Goal: Information Seeking & Learning: Learn about a topic

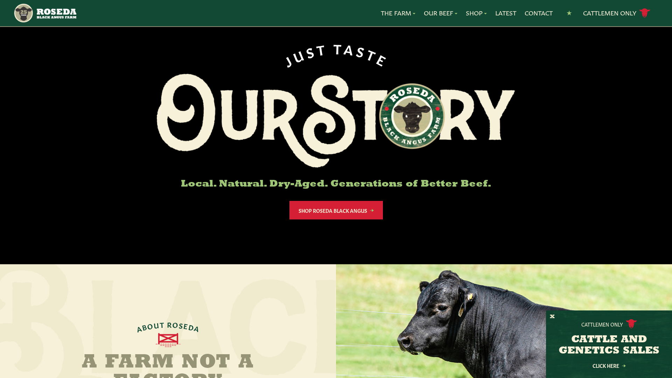
scroll to position [16, 0]
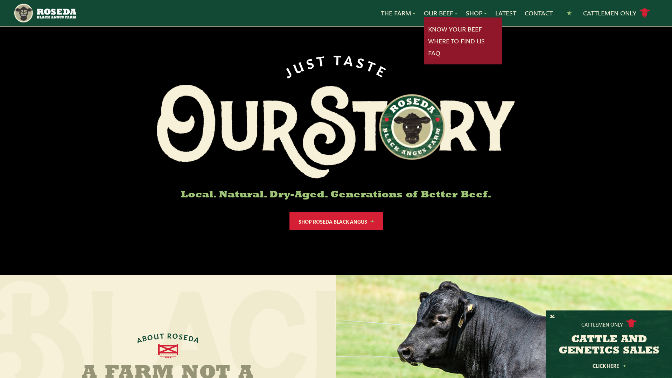
click at [430, 50] on link "FAQ" at bounding box center [434, 52] width 12 height 9
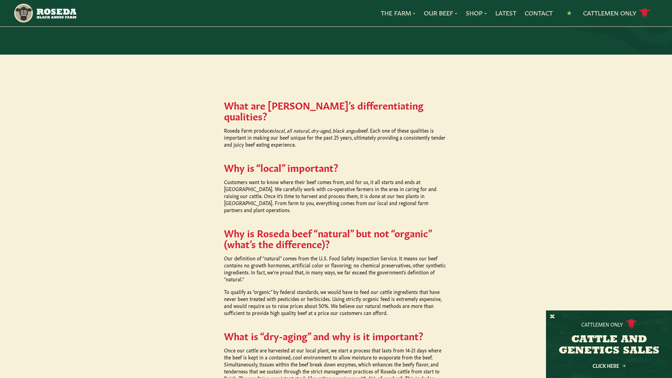
scroll to position [266, 0]
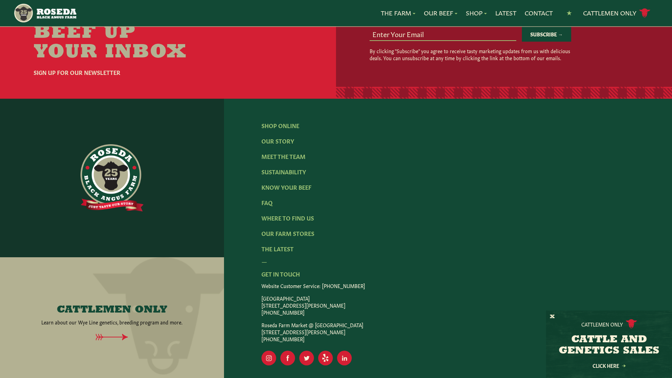
scroll to position [1090, 0]
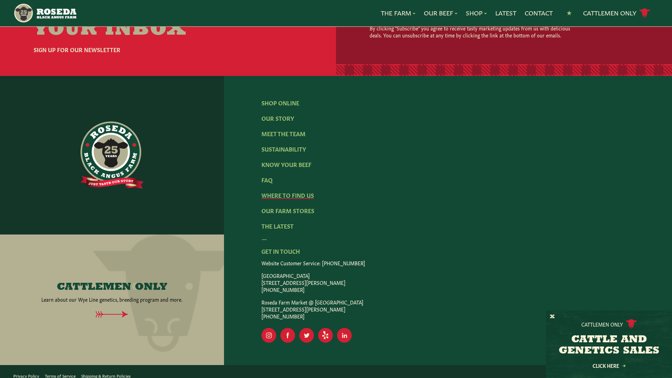
click at [270, 191] on link "Where To Find Us" at bounding box center [287, 195] width 52 height 8
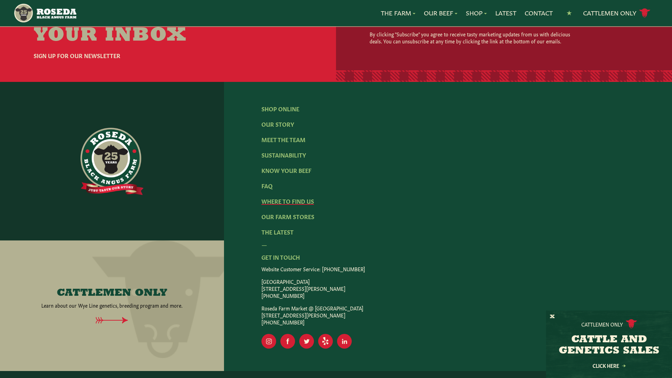
scroll to position [1409, 0]
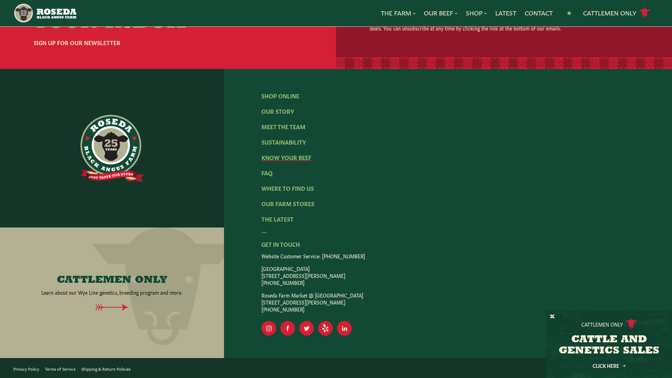
click at [282, 159] on link "Know Your Beef" at bounding box center [286, 157] width 50 height 8
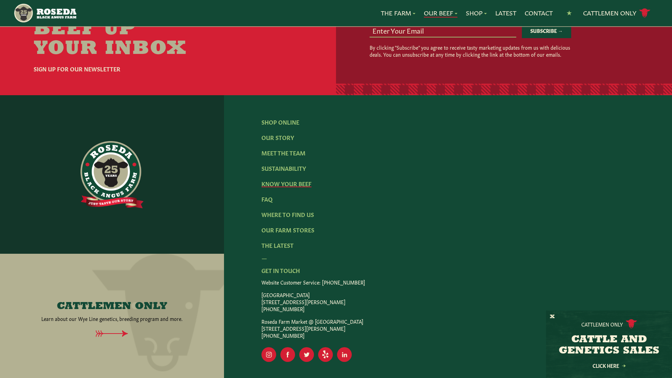
scroll to position [1436, 0]
